Goal: Task Accomplishment & Management: Manage account settings

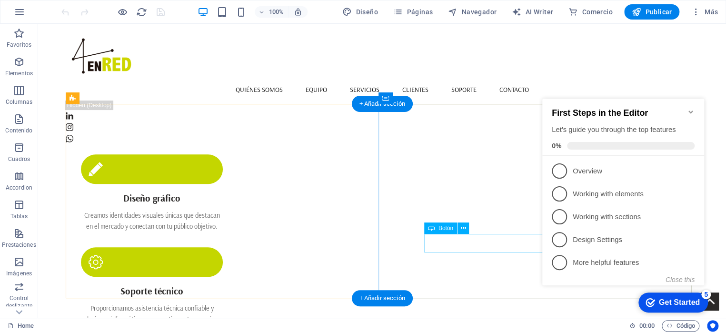
scroll to position [447, 0]
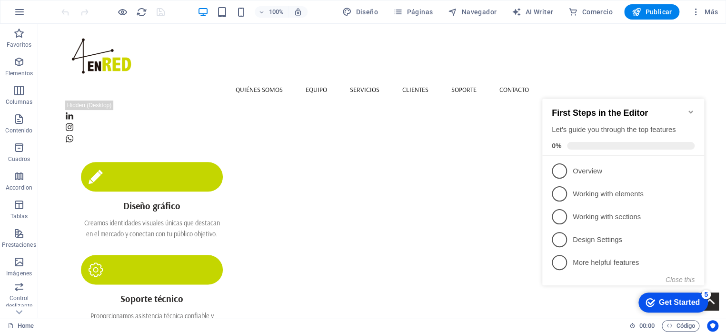
click at [689, 110] on icon "Minimize checklist" at bounding box center [690, 111] width 4 height 3
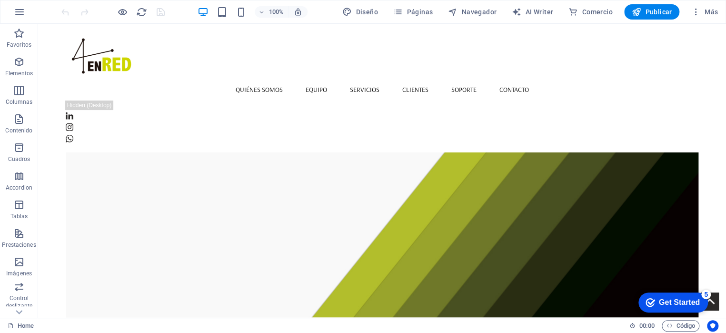
scroll to position [0, 0]
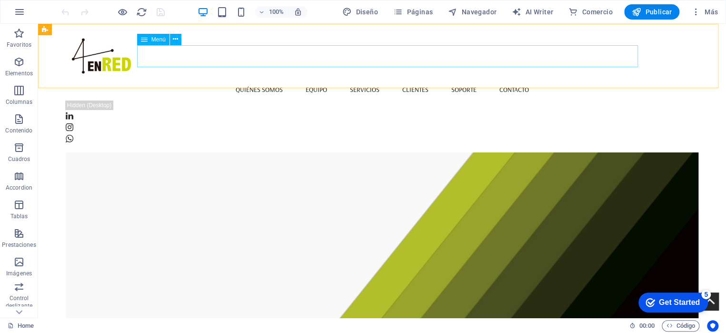
click at [275, 79] on nav "Quiénes somos Equipo Servicios Clientes Soporte Contacto" at bounding box center [382, 90] width 632 height 22
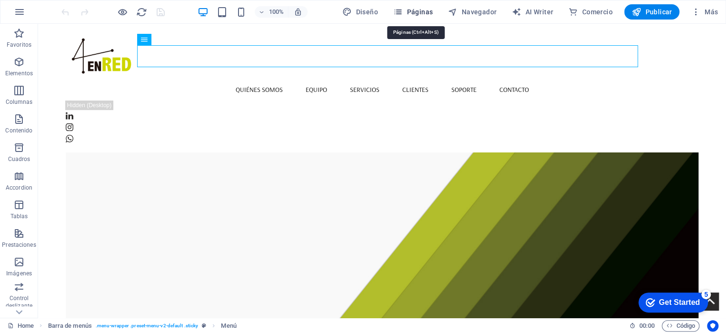
click at [426, 17] on button "Páginas" at bounding box center [412, 11] width 47 height 15
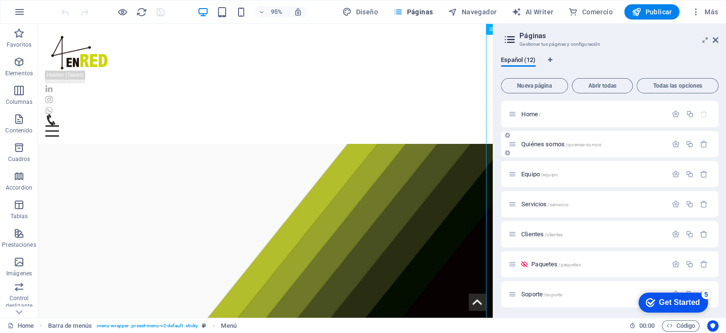
click at [529, 145] on span "Quiénes somos /quienes-somos" at bounding box center [561, 143] width 80 height 7
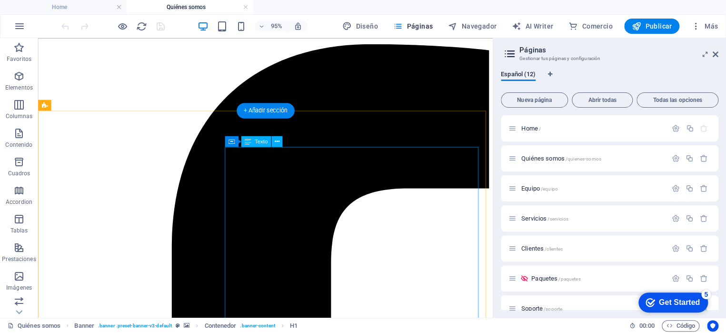
scroll to position [190, 0]
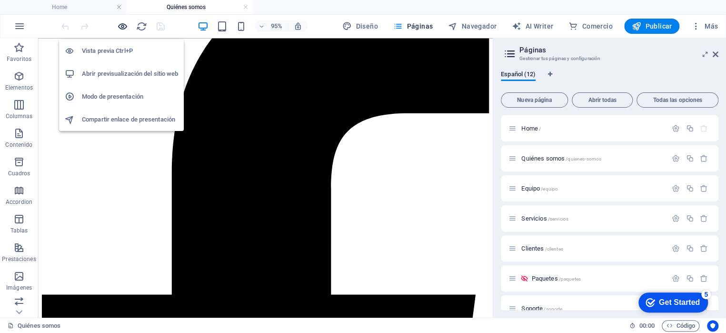
drag, startPoint x: 117, startPoint y: 47, endPoint x: 122, endPoint y: 26, distance: 21.6
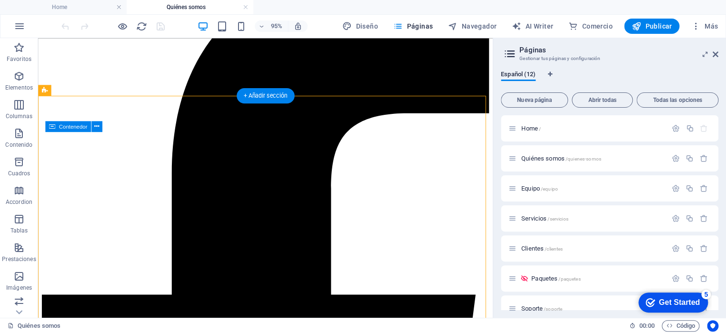
drag, startPoint x: 160, startPoint y: 64, endPoint x: 114, endPoint y: 241, distance: 182.9
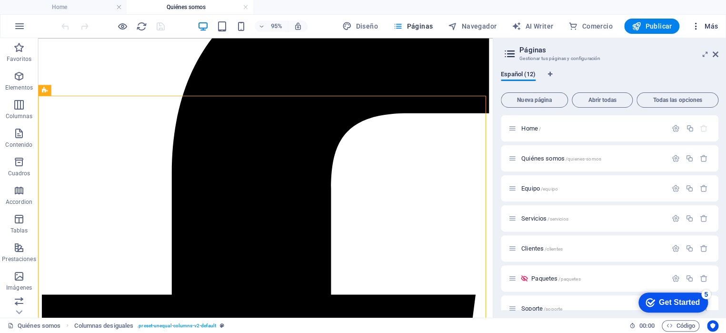
click at [714, 24] on span "Más" at bounding box center [703, 26] width 27 height 10
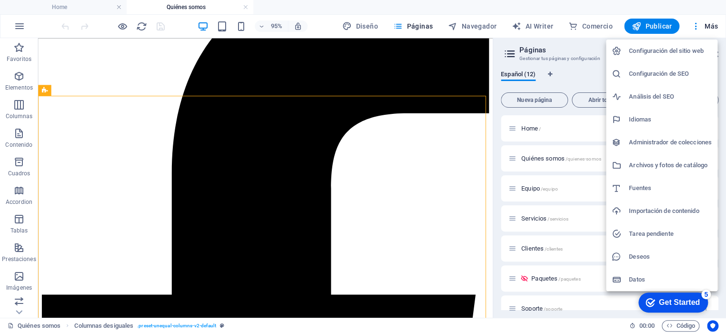
click at [119, 144] on div at bounding box center [363, 166] width 726 height 333
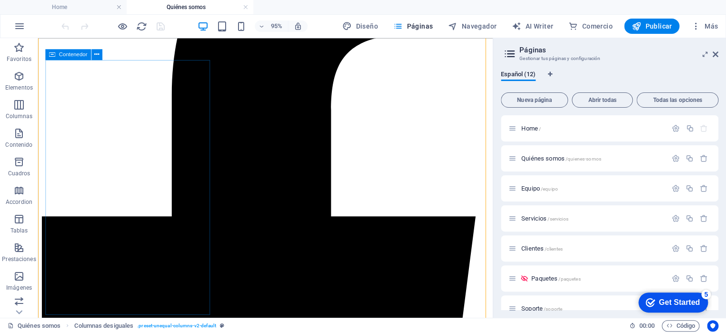
scroll to position [286, 0]
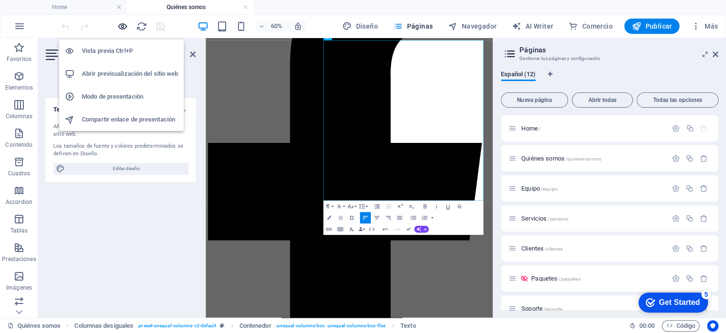
click at [119, 25] on icon "button" at bounding box center [122, 26] width 11 height 11
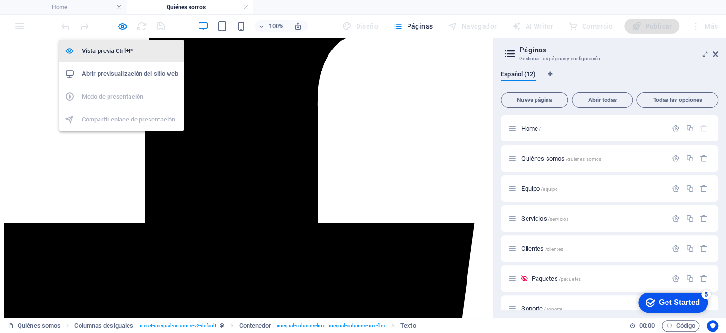
click at [122, 51] on h6 "Vista previa Ctrl+P" at bounding box center [130, 50] width 96 height 11
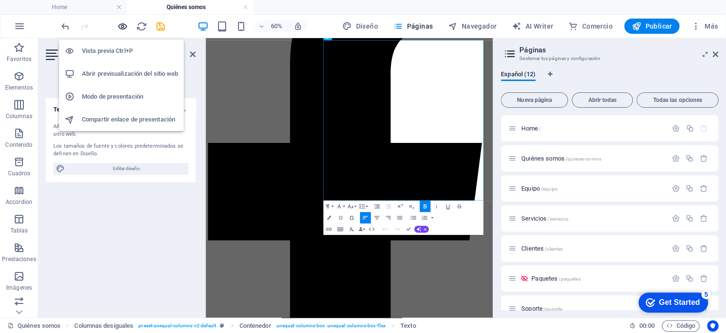
click at [123, 25] on icon "button" at bounding box center [122, 26] width 11 height 11
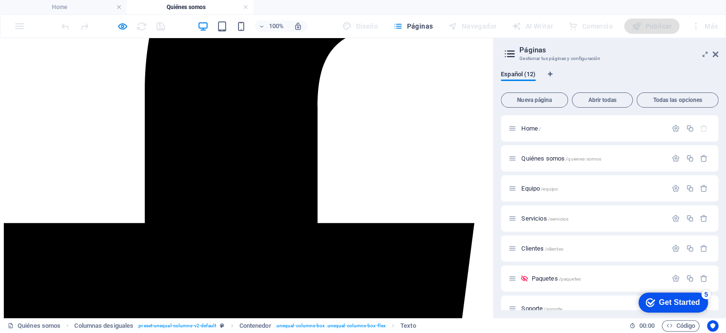
click at [719, 54] on aside "Páginas Gestionar tus páginas y configuración Español (12) Nueva página Abrir t…" at bounding box center [609, 177] width 233 height 279
drag, startPoint x: 717, startPoint y: 54, endPoint x: 717, endPoint y: 15, distance: 38.5
click at [717, 53] on icon at bounding box center [715, 54] width 6 height 8
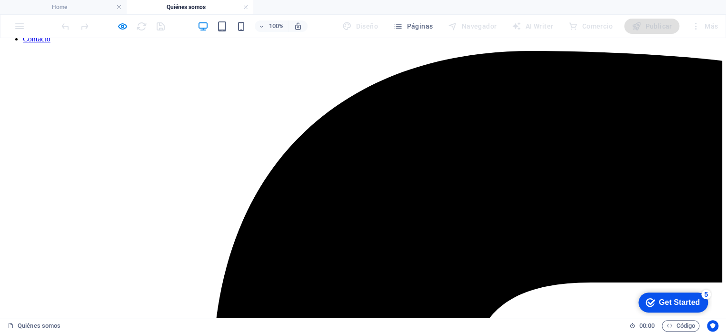
scroll to position [201, 0]
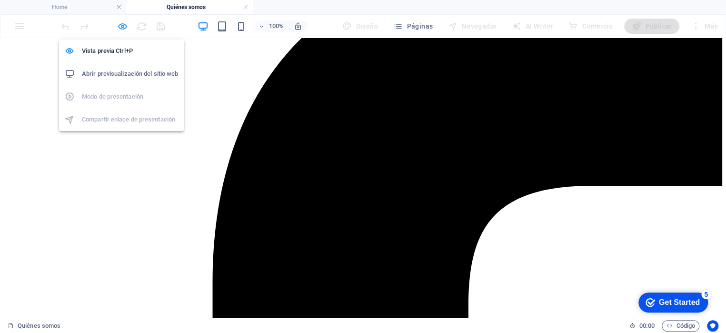
click at [117, 24] on icon "button" at bounding box center [122, 26] width 11 height 11
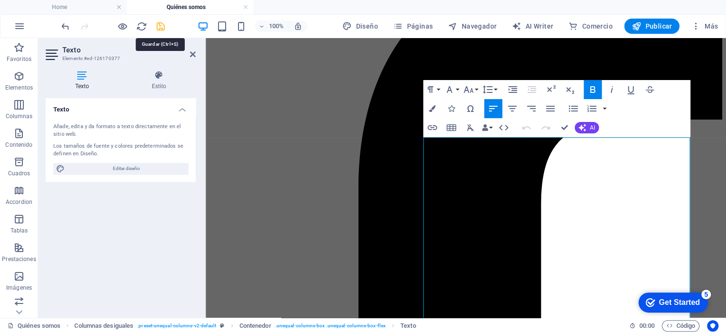
click at [160, 26] on icon "save" at bounding box center [160, 26] width 11 height 11
click at [190, 54] on icon at bounding box center [193, 54] width 6 height 8
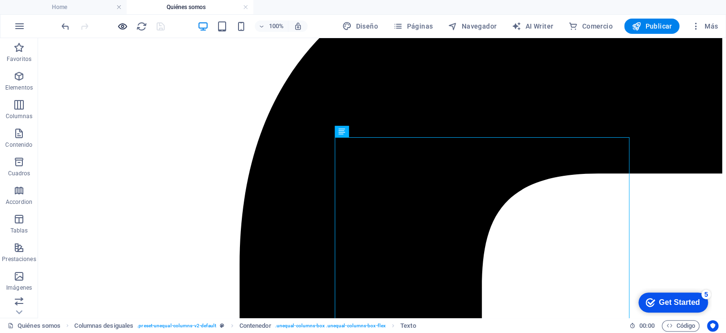
click at [129, 25] on div at bounding box center [112, 26] width 107 height 15
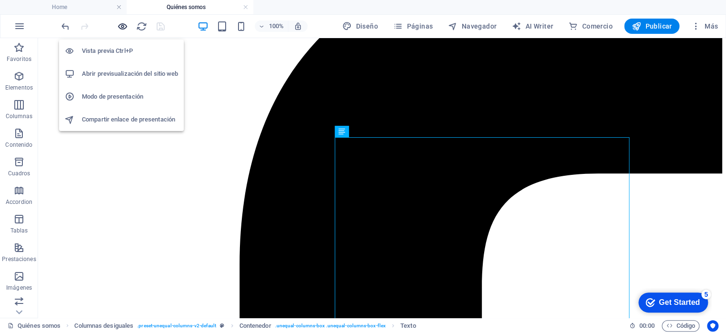
click at [123, 25] on icon "button" at bounding box center [122, 26] width 11 height 11
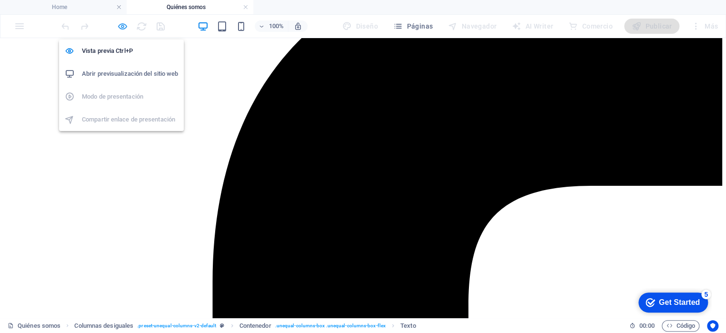
click at [123, 25] on icon "button" at bounding box center [122, 26] width 11 height 11
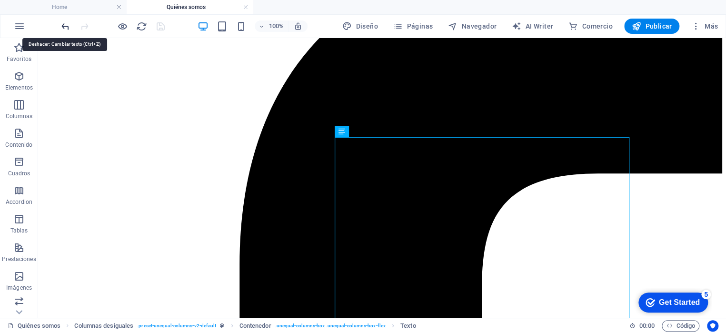
click at [64, 25] on icon "undo" at bounding box center [65, 26] width 11 height 11
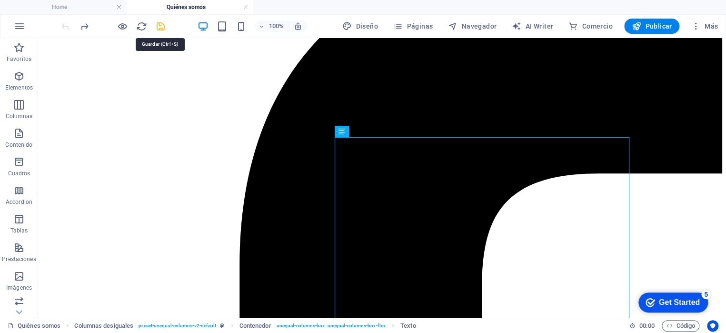
click at [158, 26] on icon "save" at bounding box center [160, 26] width 11 height 11
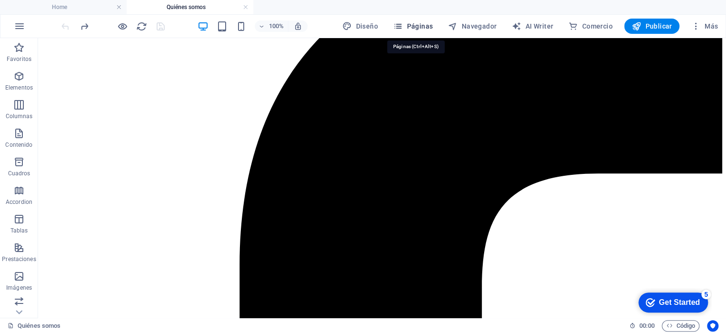
click at [428, 27] on span "Páginas" at bounding box center [412, 26] width 39 height 10
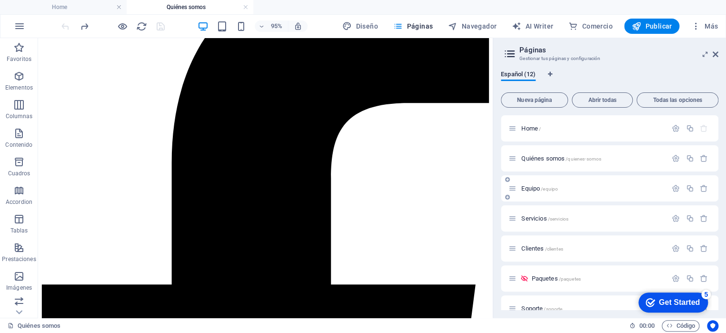
click at [534, 189] on span "Equipo /equipo" at bounding box center [539, 188] width 37 height 7
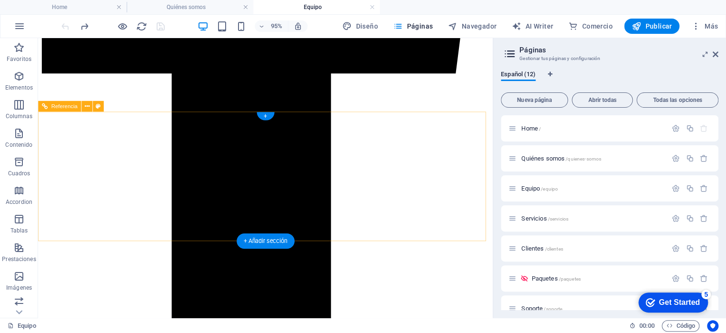
scroll to position [589, 0]
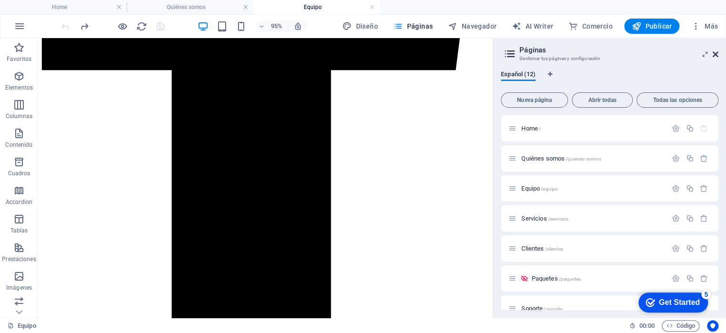
click at [714, 54] on icon at bounding box center [715, 54] width 6 height 8
